Goal: Information Seeking & Learning: Learn about a topic

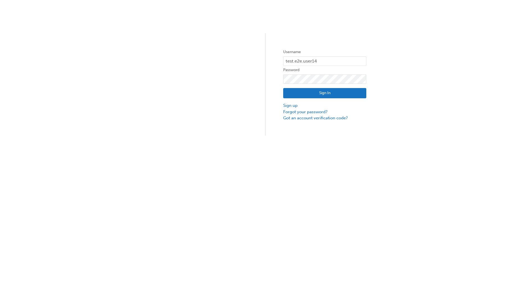
type input "test.e2e.user14"
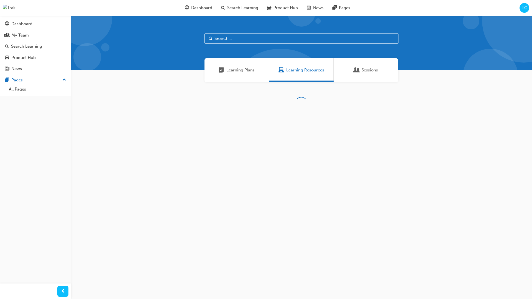
scroll to position [18, 0]
